Goal: Task Accomplishment & Management: Complete application form

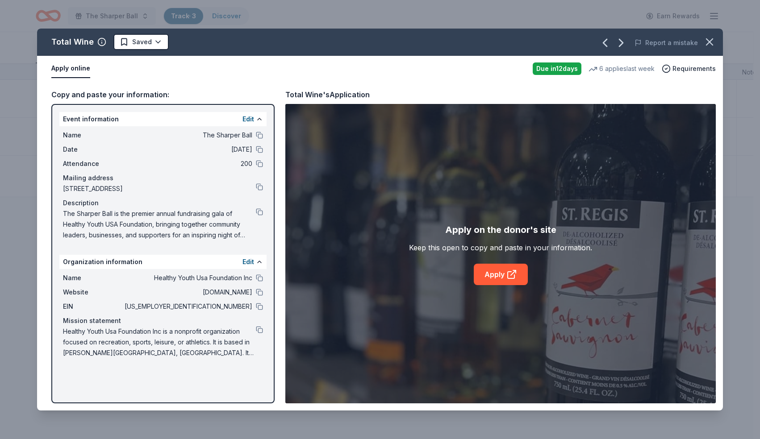
scroll to position [0, 0]
click at [709, 43] on icon "button" at bounding box center [709, 42] width 12 height 12
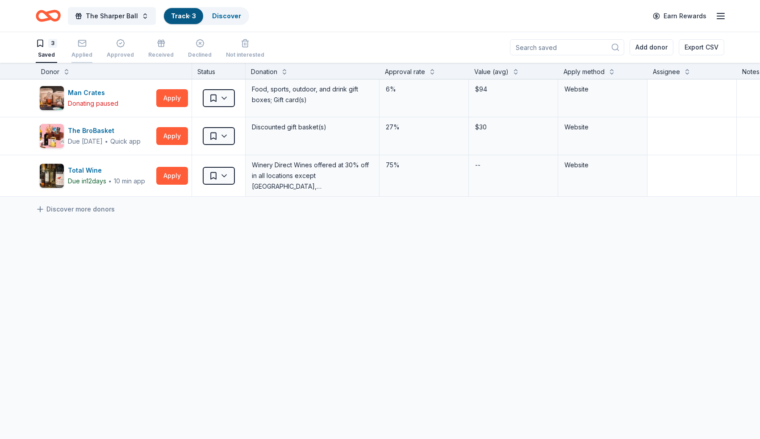
click at [84, 48] on div "Applied" at bounding box center [81, 49] width 21 height 20
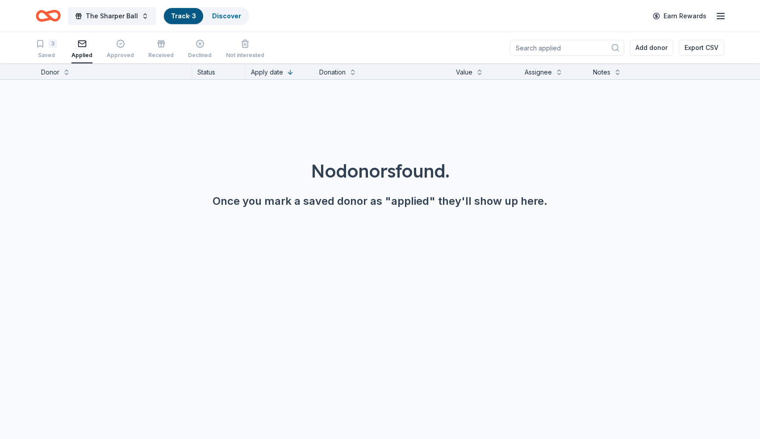
click at [84, 48] on div "Applied" at bounding box center [81, 49] width 21 height 20
click at [117, 12] on span "The Sharper Ball" at bounding box center [112, 16] width 52 height 11
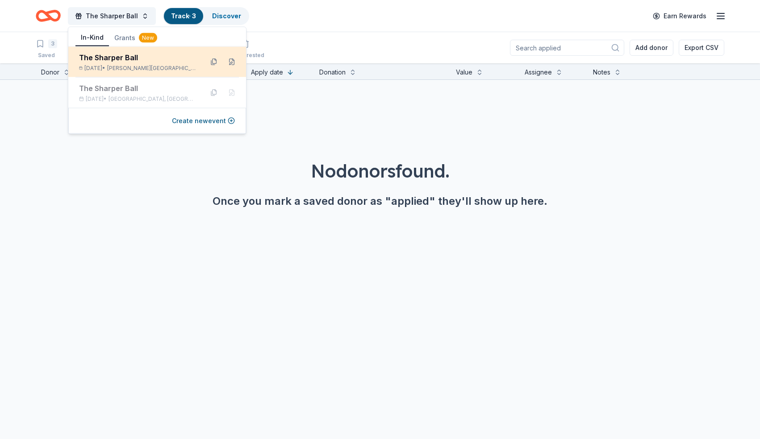
click at [111, 65] on div "Dec 21, 2025 • Sandy Springs, GA" at bounding box center [137, 68] width 117 height 7
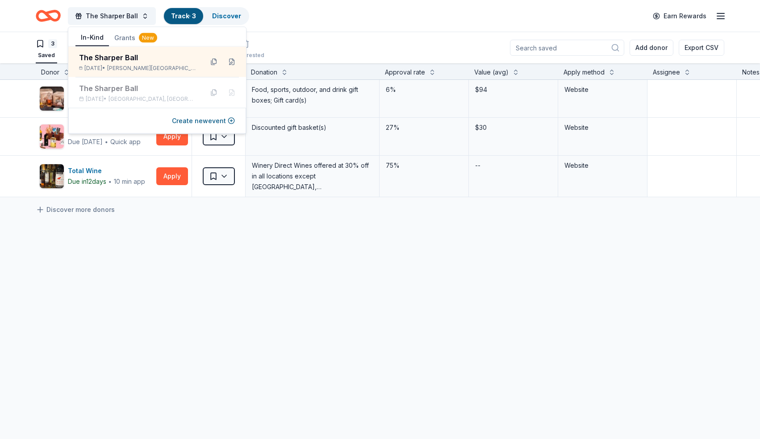
click at [333, 50] on div "3 Saved Applied Approved Received Declined Not interested Add donor Export CSV" at bounding box center [380, 47] width 688 height 31
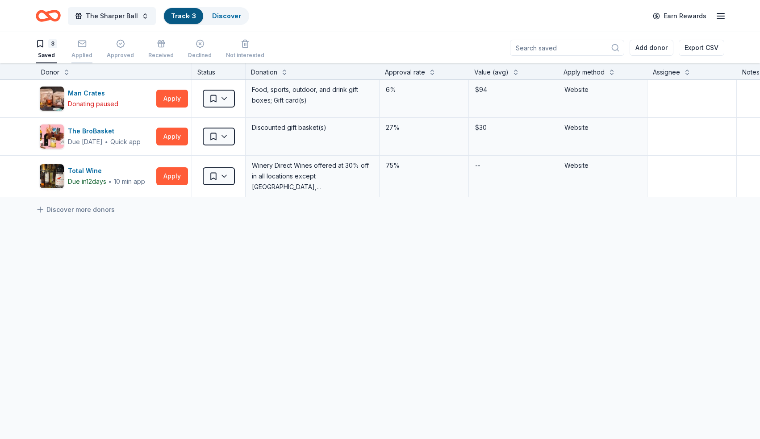
click at [78, 45] on rect "button" at bounding box center [82, 44] width 8 height 6
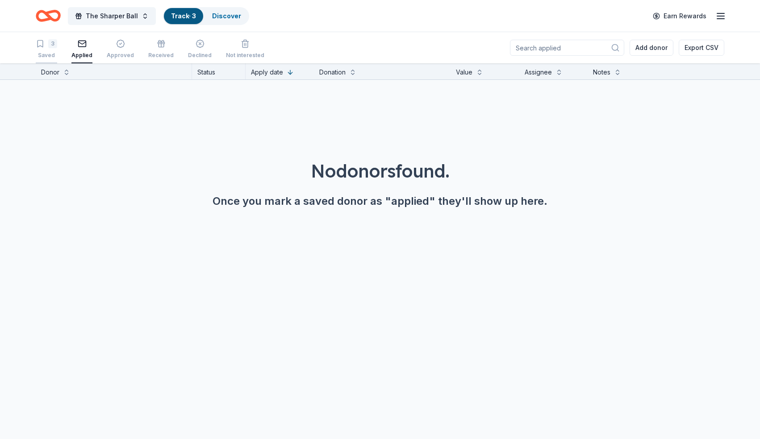
click at [45, 49] on div "3 Saved" at bounding box center [46, 49] width 21 height 20
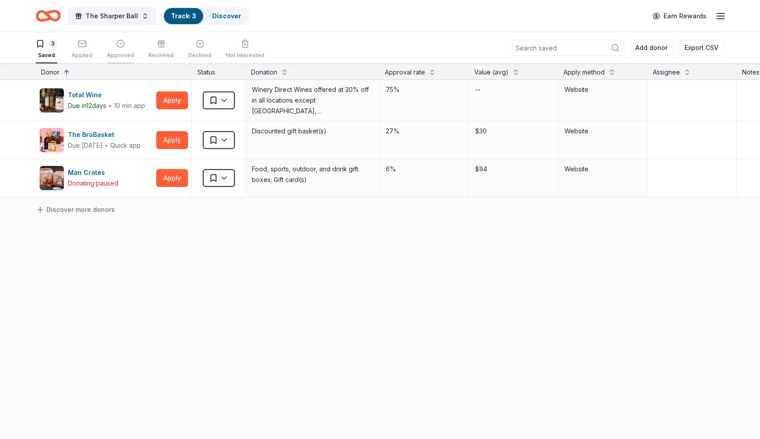
click at [117, 46] on icon "button" at bounding box center [121, 44] width 8 height 8
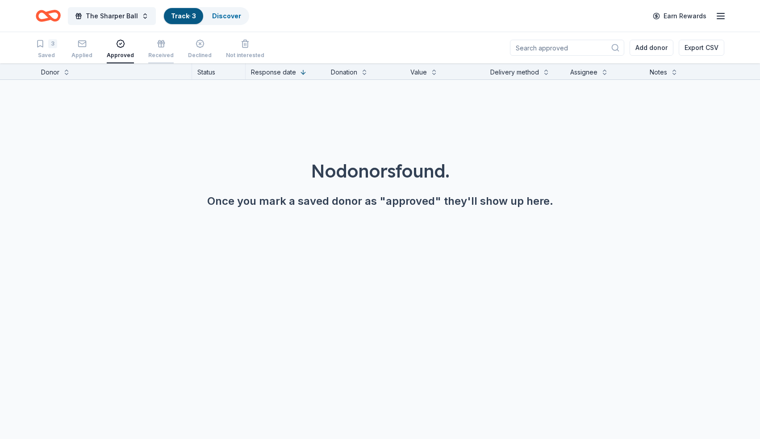
click at [150, 54] on div "Received" at bounding box center [160, 55] width 25 height 7
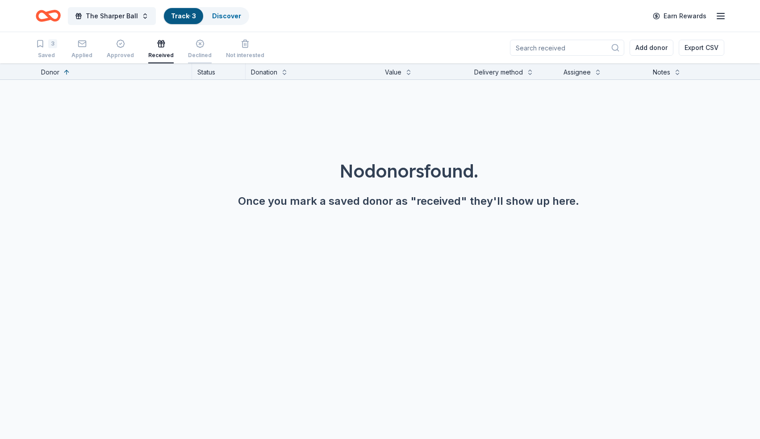
click at [188, 53] on div "Declined" at bounding box center [200, 55] width 24 height 7
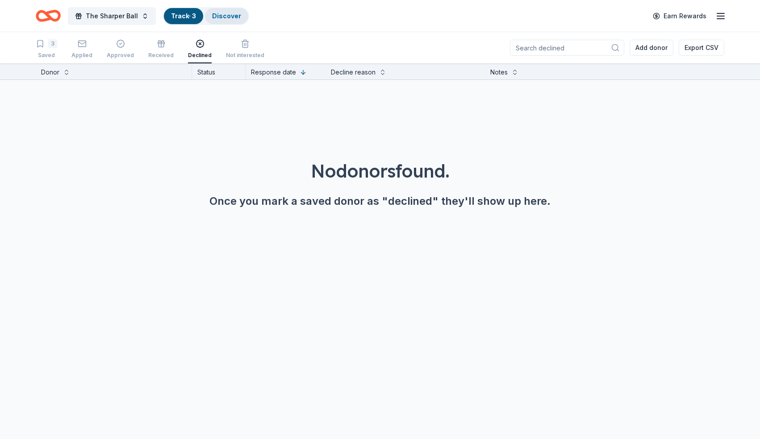
click at [225, 17] on link "Discover" at bounding box center [226, 16] width 29 height 8
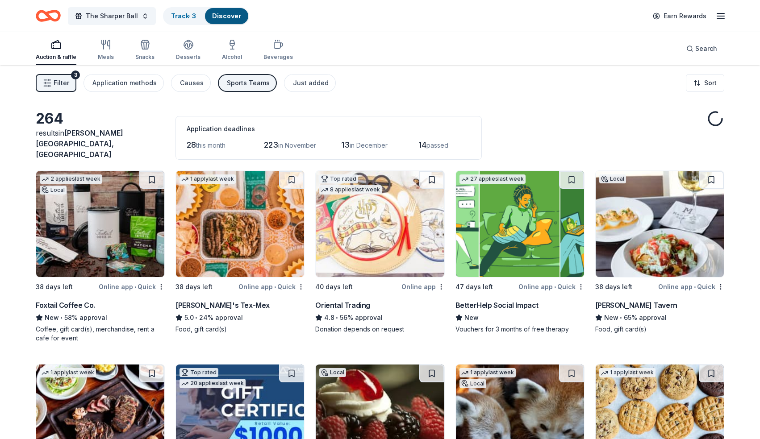
click at [225, 17] on link "Discover" at bounding box center [226, 16] width 29 height 8
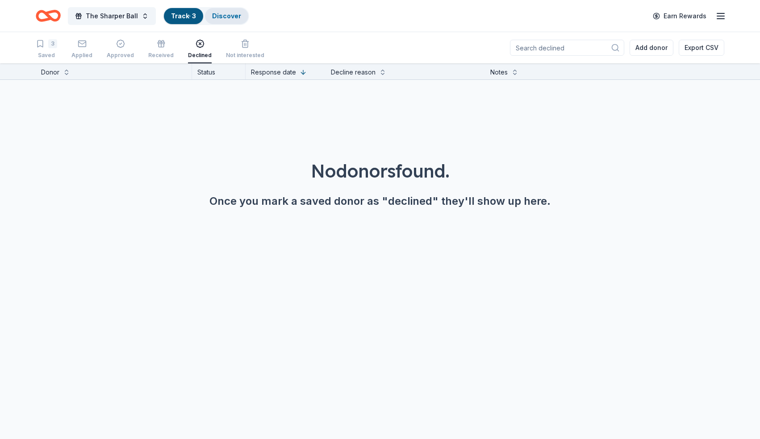
click at [225, 17] on link "Discover" at bounding box center [226, 16] width 29 height 8
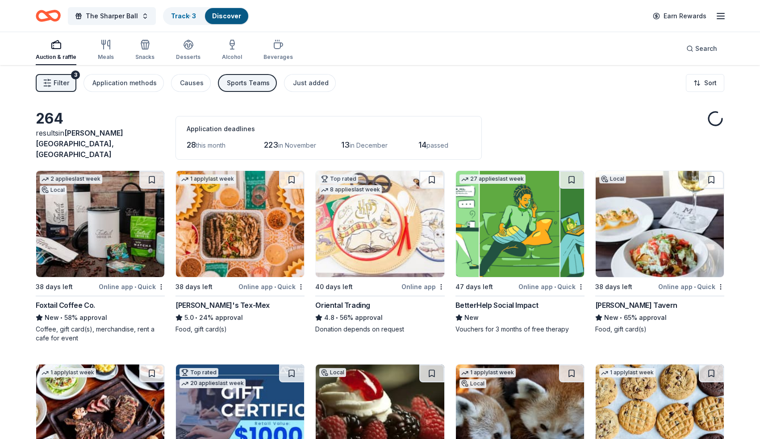
click at [52, 87] on button "Filter 3" at bounding box center [56, 83] width 41 height 18
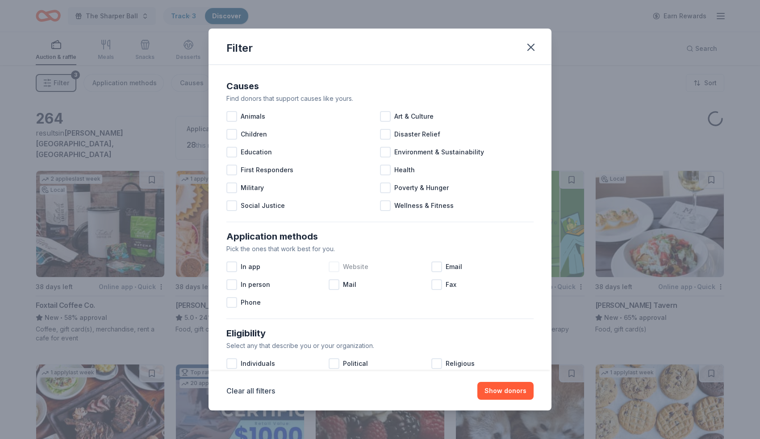
click at [332, 268] on div at bounding box center [334, 267] width 11 height 11
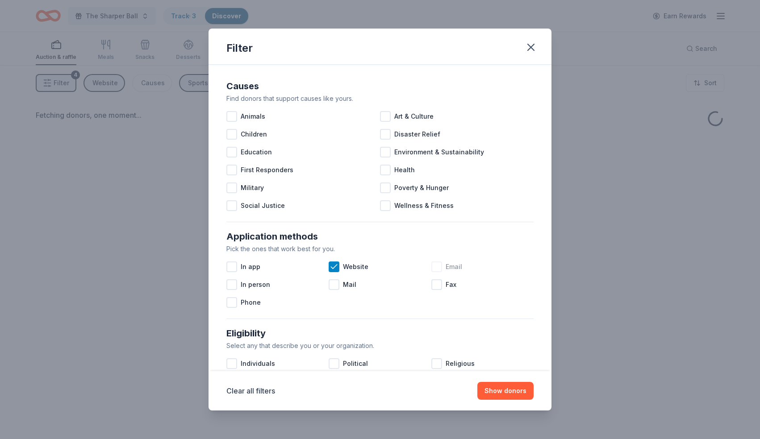
click at [434, 267] on div at bounding box center [436, 267] width 11 height 11
click at [229, 267] on div at bounding box center [231, 267] width 11 height 11
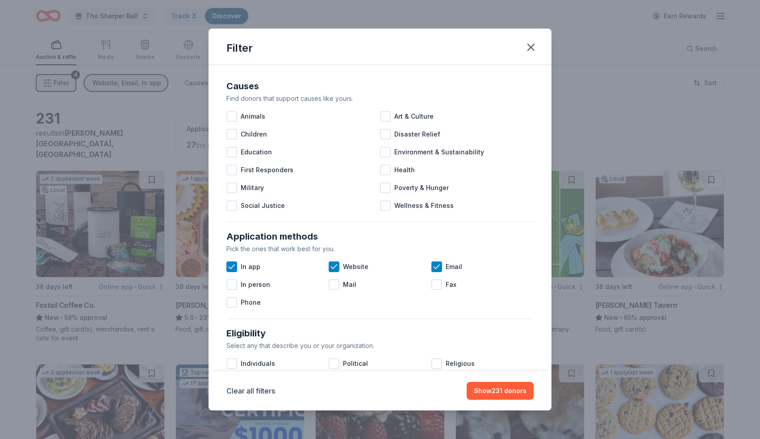
click at [433, 313] on div "Application methods Pick the ones that work best for you. In app Website Email …" at bounding box center [380, 270] width 314 height 89
drag, startPoint x: 508, startPoint y: 286, endPoint x: 438, endPoint y: 401, distance: 134.6
click at [438, 404] on div "Filter Causes Find donors that support causes like yours. Animals Art & Culture…" at bounding box center [379, 220] width 343 height 383
click at [262, 391] on button "Clear all filters" at bounding box center [250, 391] width 49 height 11
click at [233, 269] on div at bounding box center [231, 267] width 11 height 11
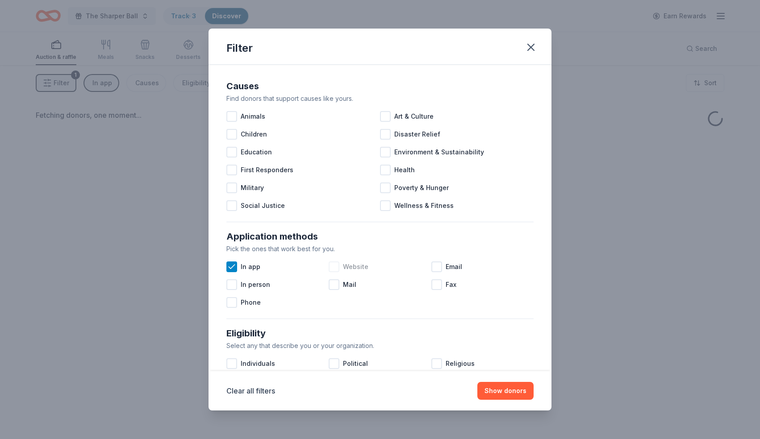
click at [336, 266] on div at bounding box center [334, 267] width 11 height 11
click at [439, 264] on div at bounding box center [436, 267] width 11 height 11
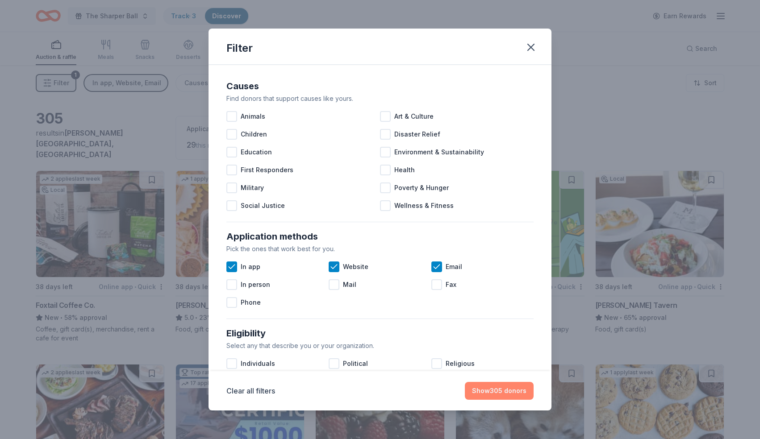
click at [492, 392] on button "Show 305 donors" at bounding box center [499, 391] width 69 height 18
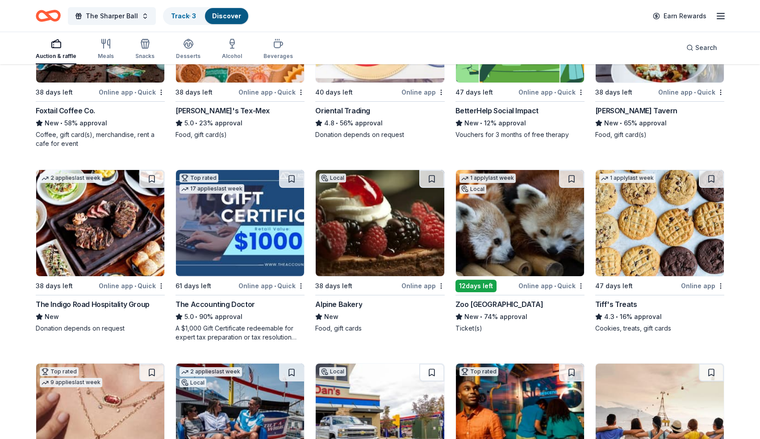
scroll to position [196, 0]
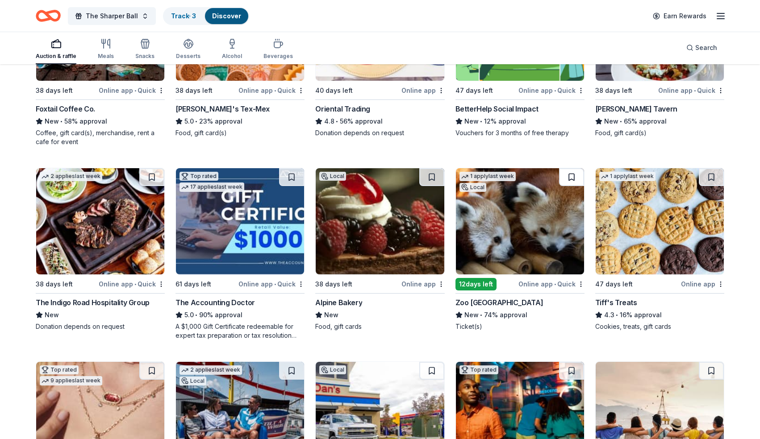
click at [575, 175] on button at bounding box center [571, 177] width 25 height 18
click at [520, 226] on img at bounding box center [520, 221] width 128 height 106
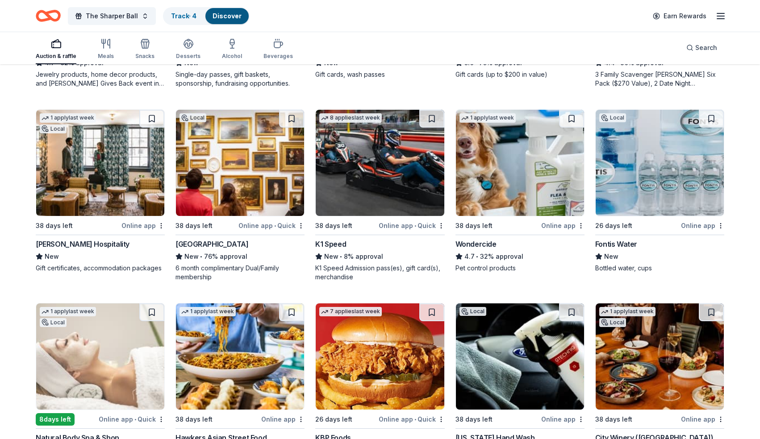
scroll to position [643, 0]
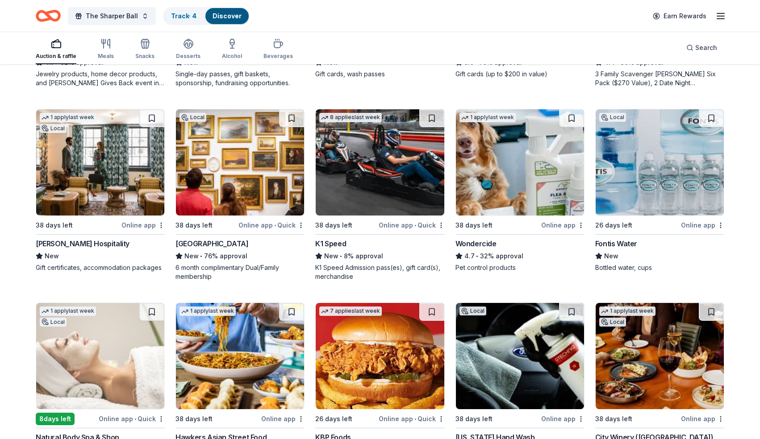
click at [93, 184] on img at bounding box center [100, 162] width 128 height 106
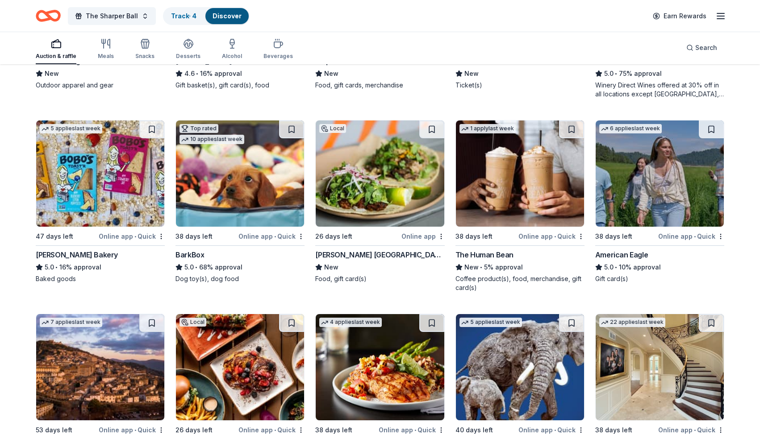
scroll to position [1214, 0]
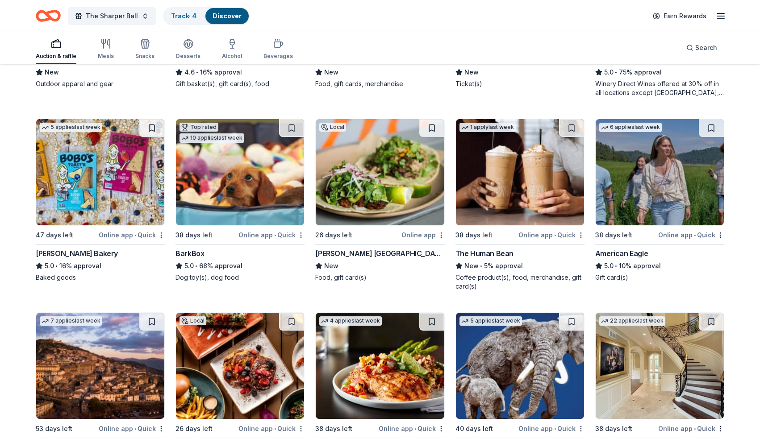
click at [221, 177] on img at bounding box center [240, 172] width 128 height 106
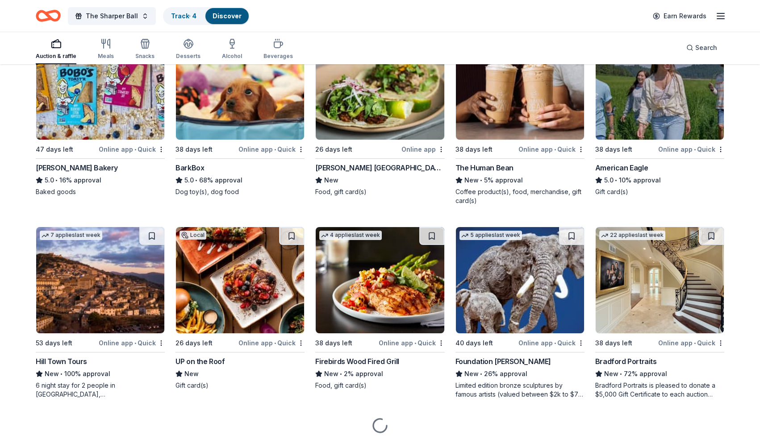
scroll to position [1303, 0]
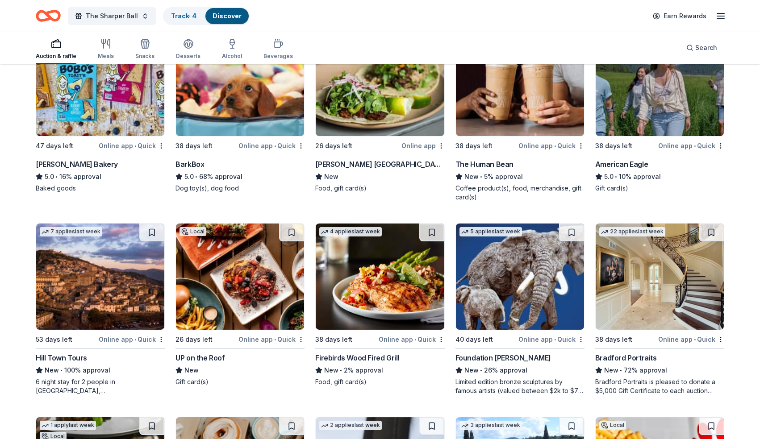
click at [73, 304] on img at bounding box center [100, 277] width 128 height 106
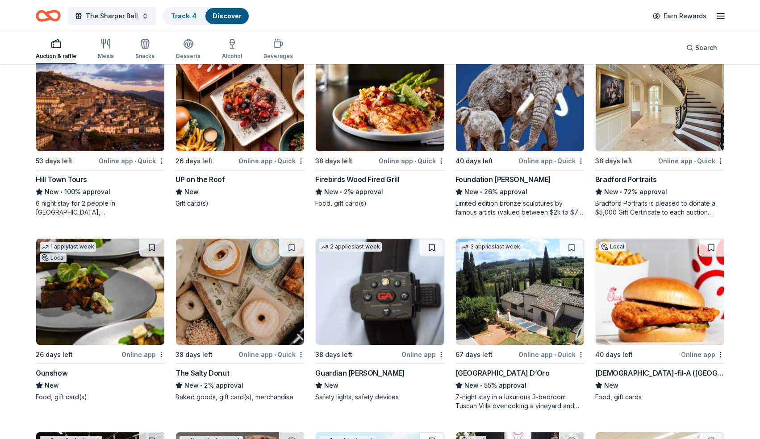
scroll to position [1500, 0]
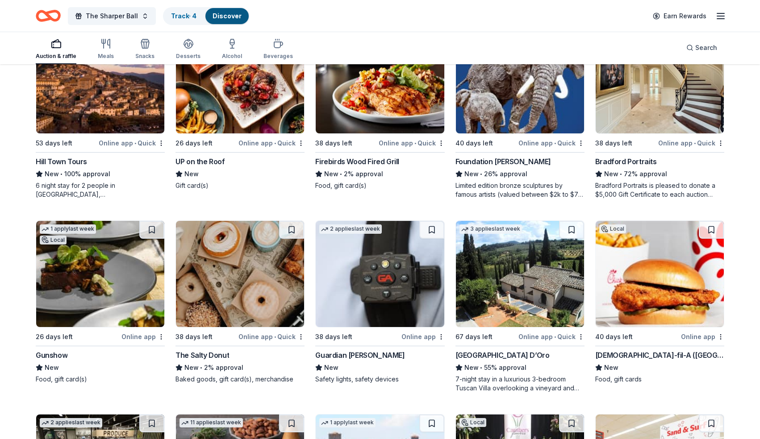
click at [119, 268] on img at bounding box center [100, 274] width 128 height 106
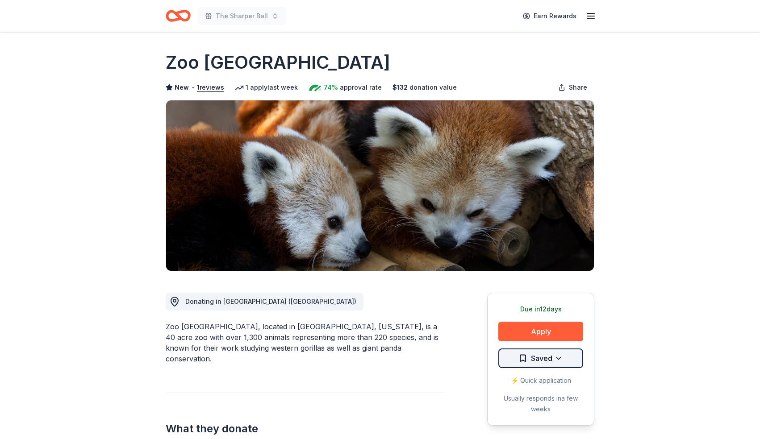
click at [557, 364] on html "The Sharper Ball Earn Rewards Due [DATE] Share Zoo [GEOGRAPHIC_DATA] New • 1 re…" at bounding box center [380, 219] width 760 height 439
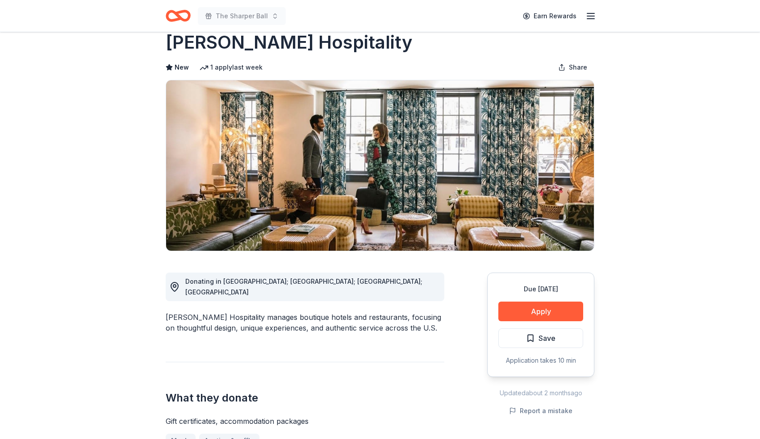
scroll to position [18, 0]
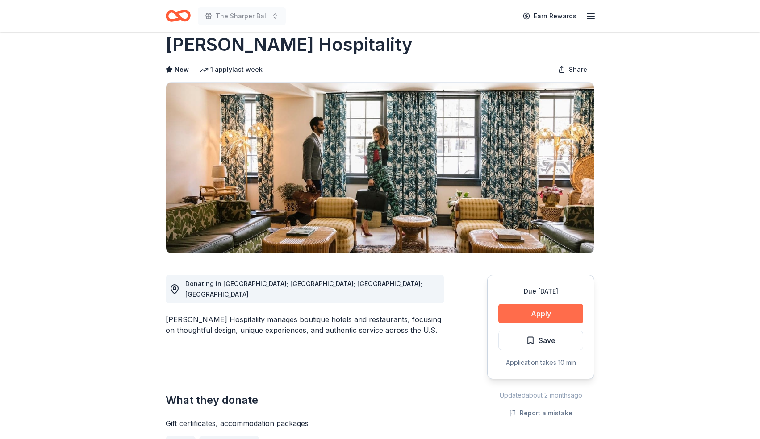
click at [531, 322] on button "Apply" at bounding box center [540, 314] width 85 height 20
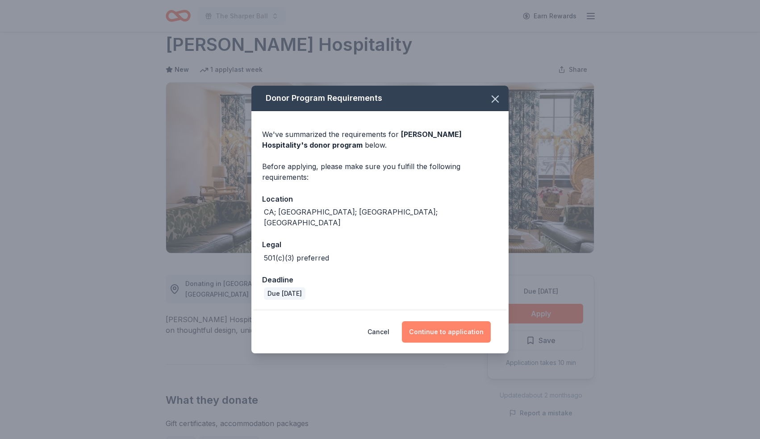
click at [417, 328] on button "Continue to application" at bounding box center [446, 331] width 89 height 21
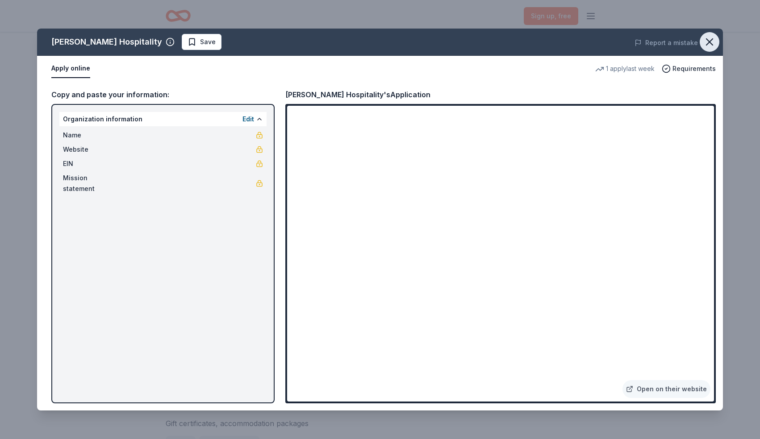
click at [712, 40] on icon "button" at bounding box center [709, 42] width 12 height 12
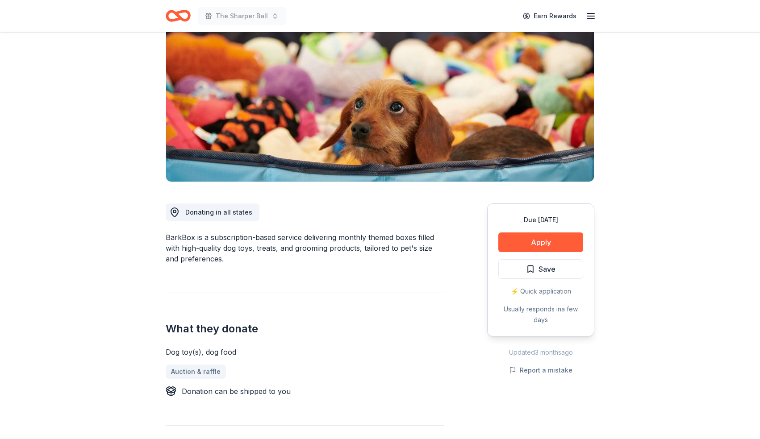
scroll to position [71, 0]
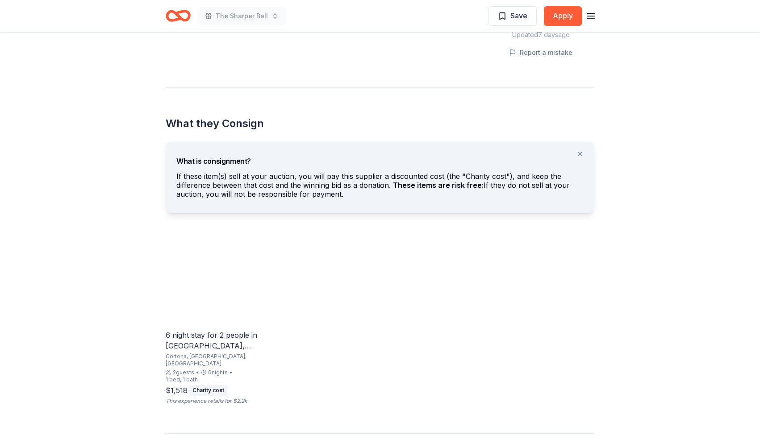
scroll to position [411, 0]
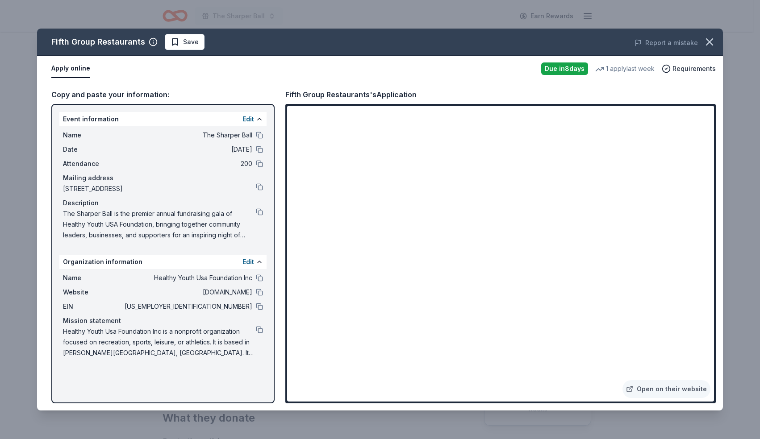
scroll to position [285, 0]
click at [709, 38] on icon "button" at bounding box center [709, 42] width 12 height 12
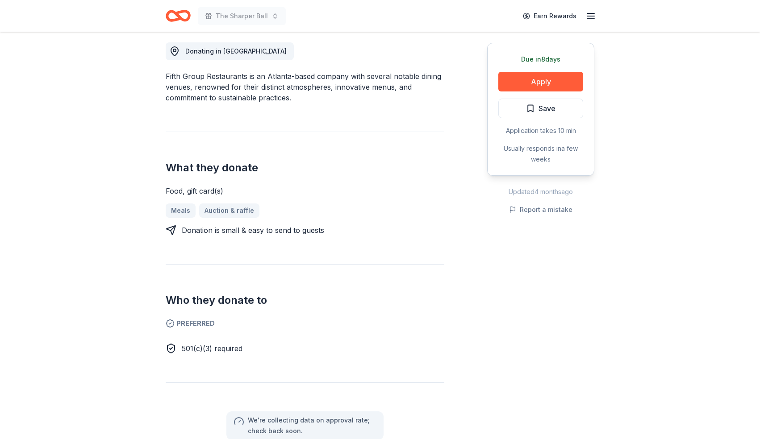
scroll to position [250, 0]
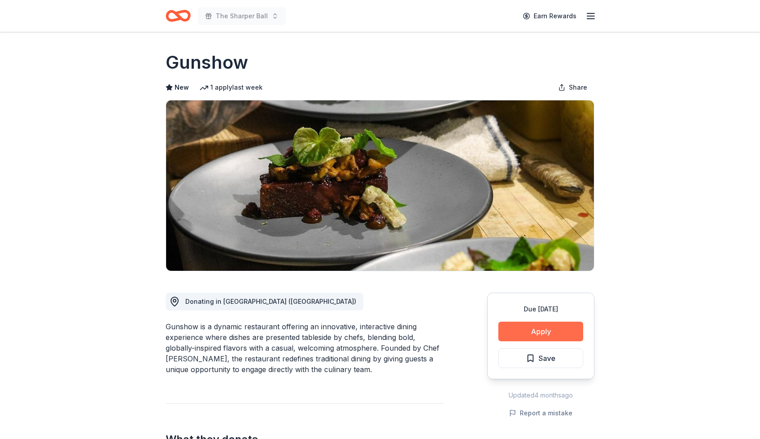
click at [551, 327] on button "Apply" at bounding box center [540, 332] width 85 height 20
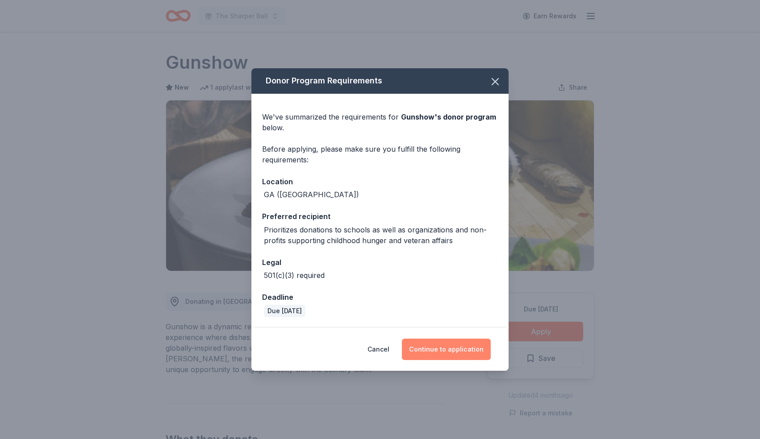
click at [446, 350] on button "Continue to application" at bounding box center [446, 349] width 89 height 21
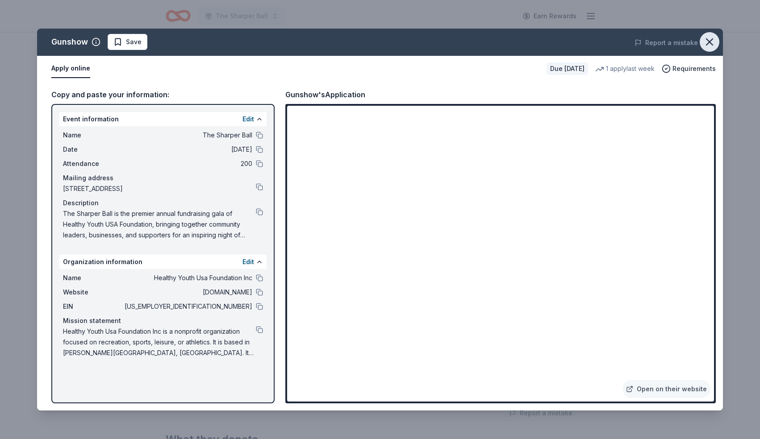
click at [707, 44] on icon "button" at bounding box center [709, 42] width 12 height 12
